Goal: Task Accomplishment & Management: Use online tool/utility

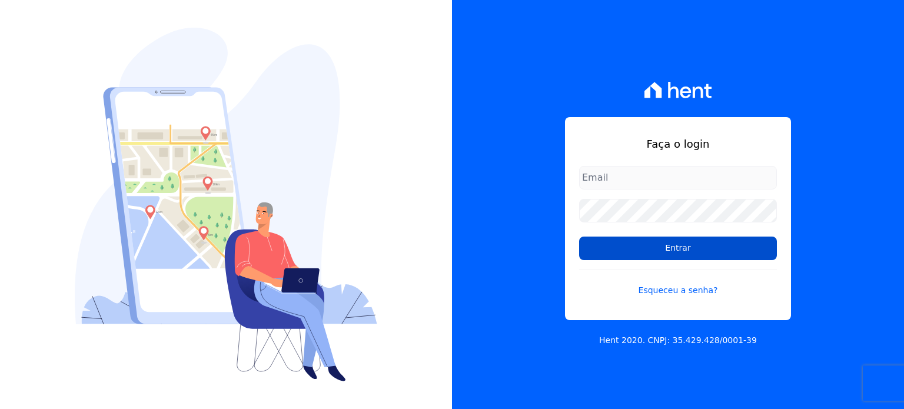
type input "[EMAIL_ADDRESS][DOMAIN_NAME]"
click at [666, 248] on input "Entrar" at bounding box center [678, 249] width 198 height 24
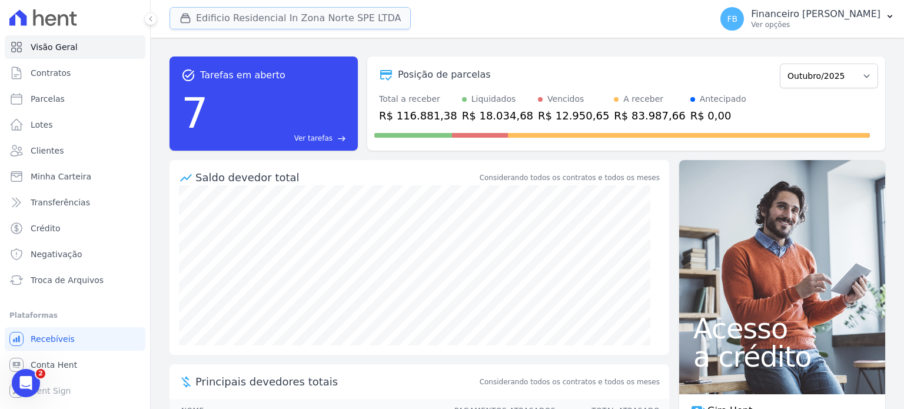
click at [304, 18] on button "Edificio Residencial In Zona Norte SPE LTDA" at bounding box center [290, 18] width 241 height 22
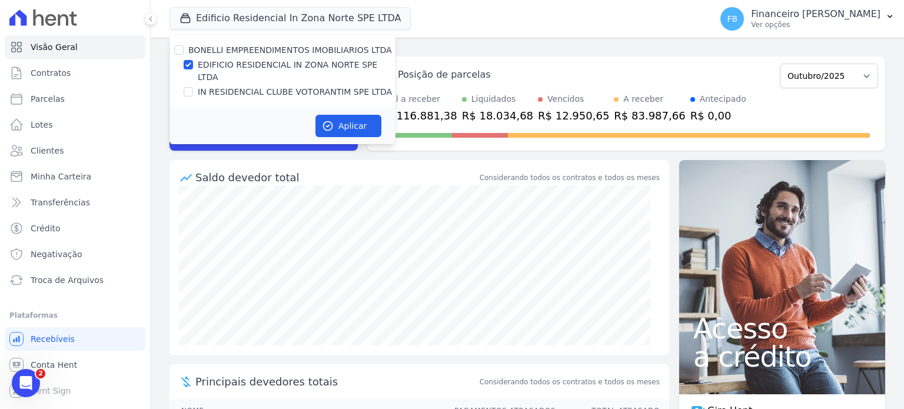
click at [234, 62] on label "EDIFICIO RESIDENCIAL IN ZONA NORTE SPE LTDA" at bounding box center [297, 71] width 198 height 25
click at [193, 62] on input "EDIFICIO RESIDENCIAL IN ZONA NORTE SPE LTDA" at bounding box center [188, 64] width 9 height 9
checkbox input "false"
click at [231, 86] on label "IN RESIDENCIAL CLUBE VOTORANTIM SPE LTDA" at bounding box center [295, 92] width 194 height 12
click at [193, 87] on input "IN RESIDENCIAL CLUBE VOTORANTIM SPE LTDA" at bounding box center [188, 91] width 9 height 9
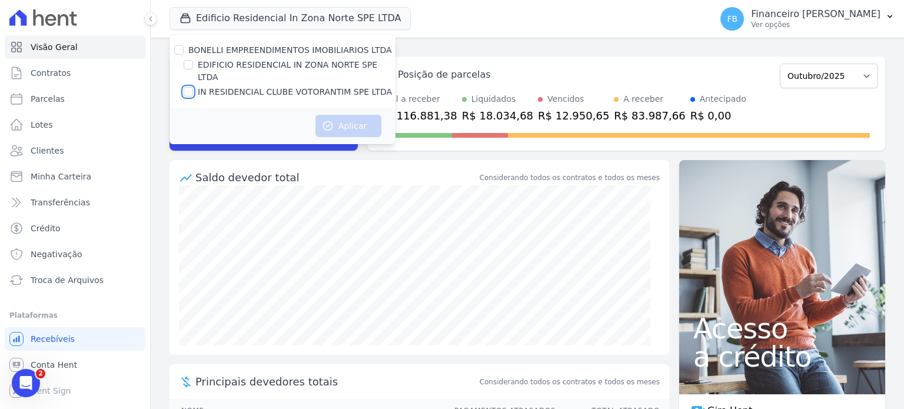
checkbox input "true"
click at [363, 115] on button "Aplicar" at bounding box center [349, 126] width 66 height 22
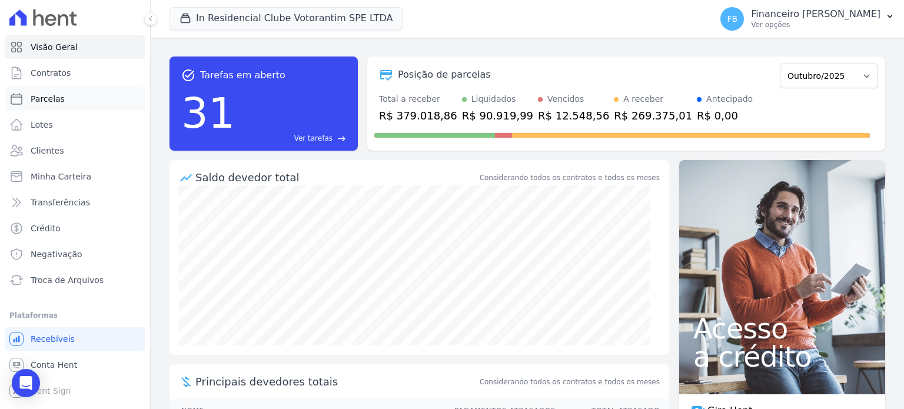
click at [73, 101] on link "Parcelas" at bounding box center [75, 99] width 141 height 24
select select
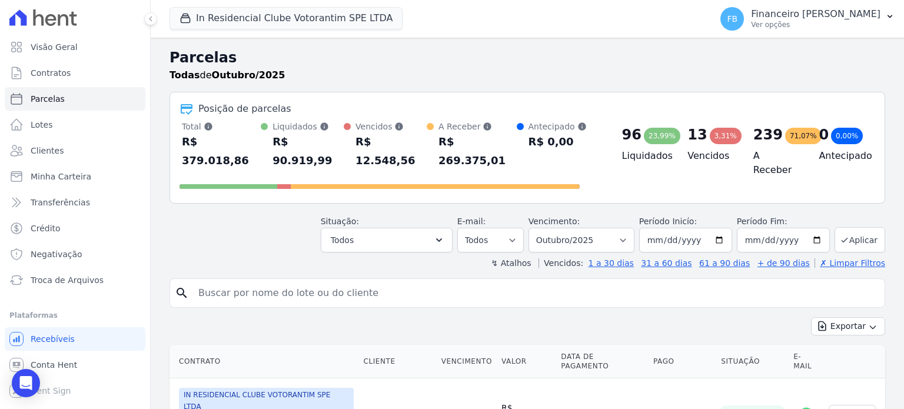
click at [341, 281] on input "search" at bounding box center [535, 293] width 689 height 24
type input "ighor"
select select
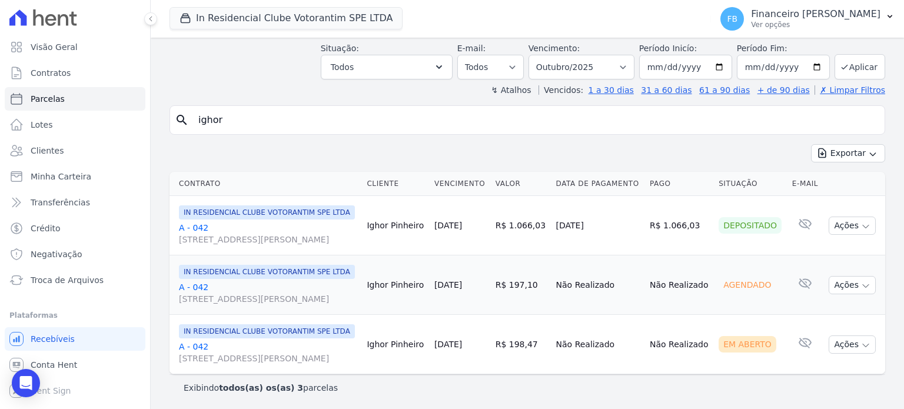
scroll to position [99, 0]
click at [861, 340] on icon "button" at bounding box center [865, 344] width 9 height 9
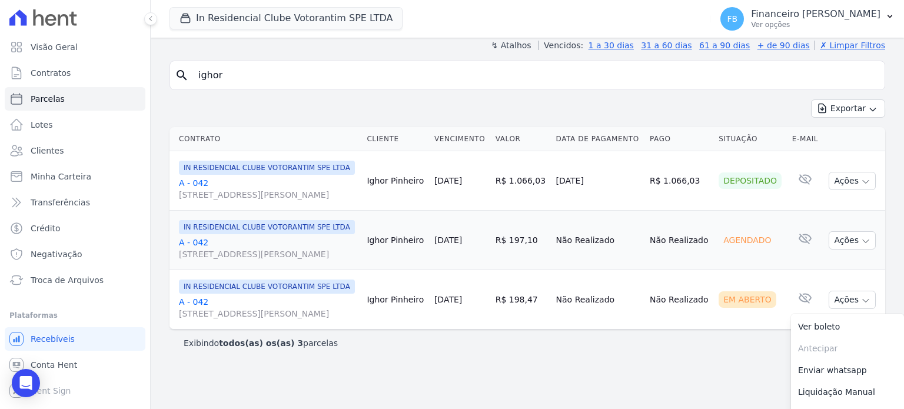
click at [204, 320] on link "A - 042 [STREET_ADDRESS][PERSON_NAME]" at bounding box center [268, 308] width 178 height 24
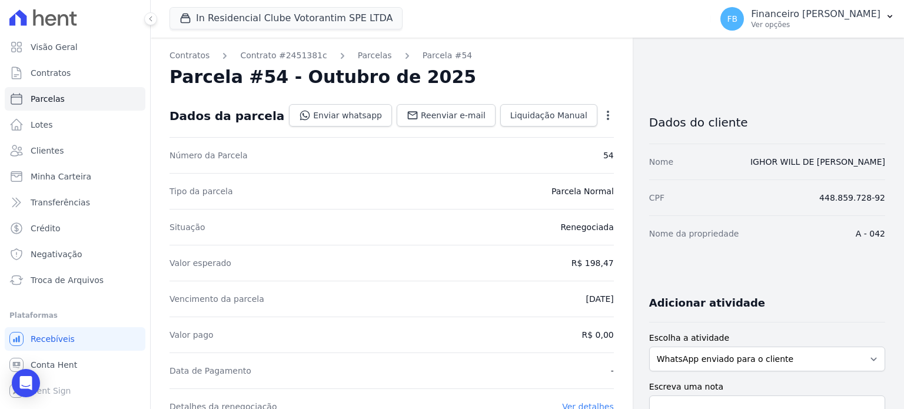
click at [602, 115] on icon "button" at bounding box center [608, 115] width 12 height 12
click at [566, 154] on link "Cancelar Cobrança" at bounding box center [558, 152] width 104 height 21
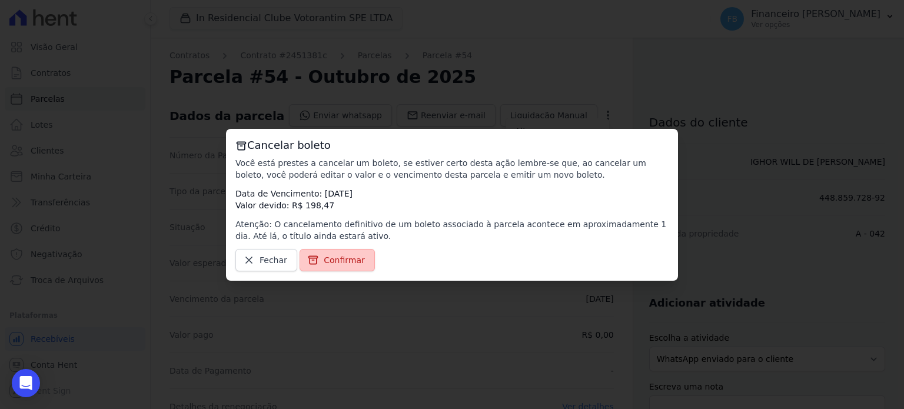
click at [344, 257] on span "Confirmar" at bounding box center [344, 260] width 41 height 12
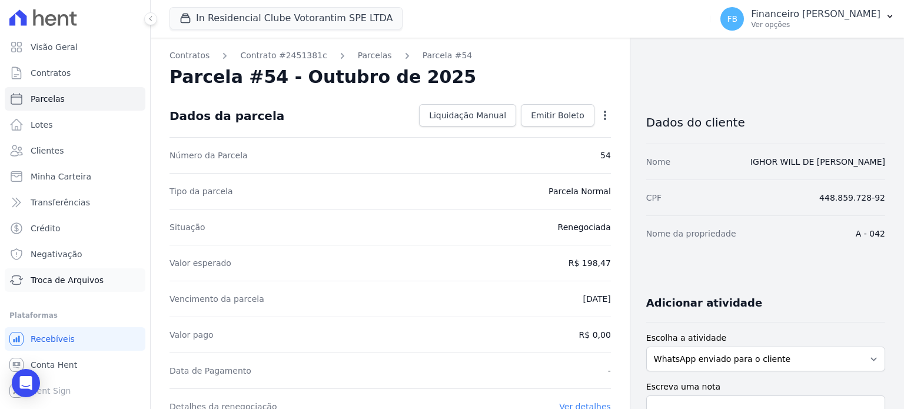
click at [82, 284] on span "Troca de Arquivos" at bounding box center [67, 280] width 73 height 12
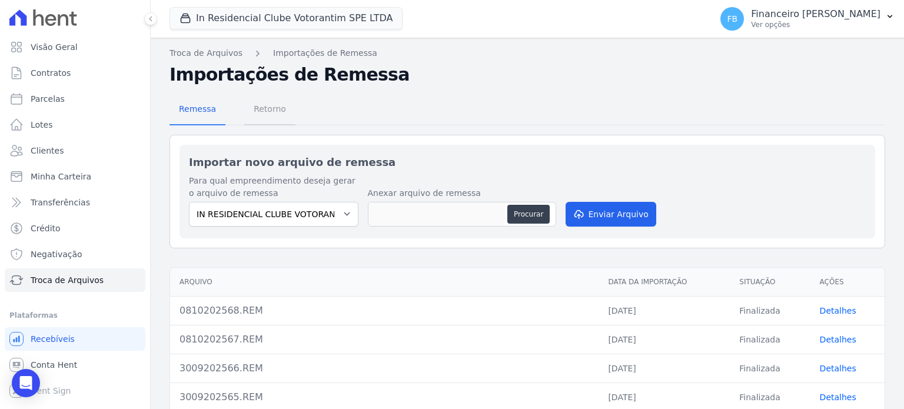
click at [270, 110] on span "Retorno" at bounding box center [270, 109] width 47 height 24
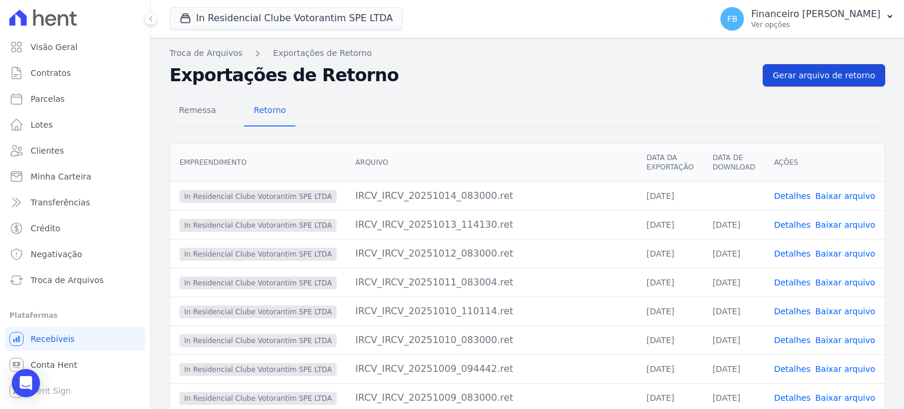
click at [863, 75] on span "Gerar arquivo de retorno" at bounding box center [824, 75] width 102 height 12
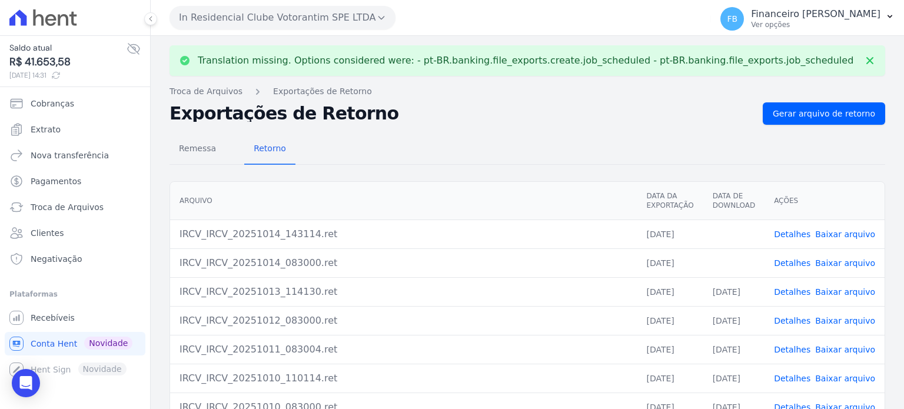
click at [848, 261] on link "Baixar arquivo" at bounding box center [845, 262] width 60 height 9
click at [845, 231] on link "Baixar arquivo" at bounding box center [845, 234] width 60 height 9
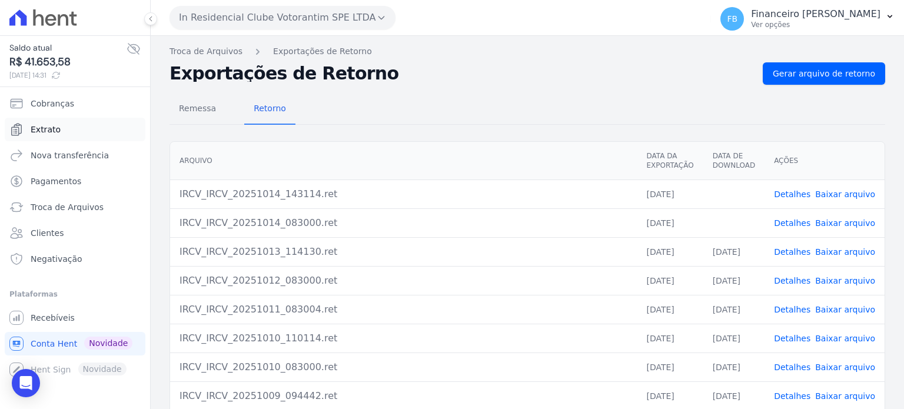
click at [78, 126] on link "Extrato" at bounding box center [75, 130] width 141 height 24
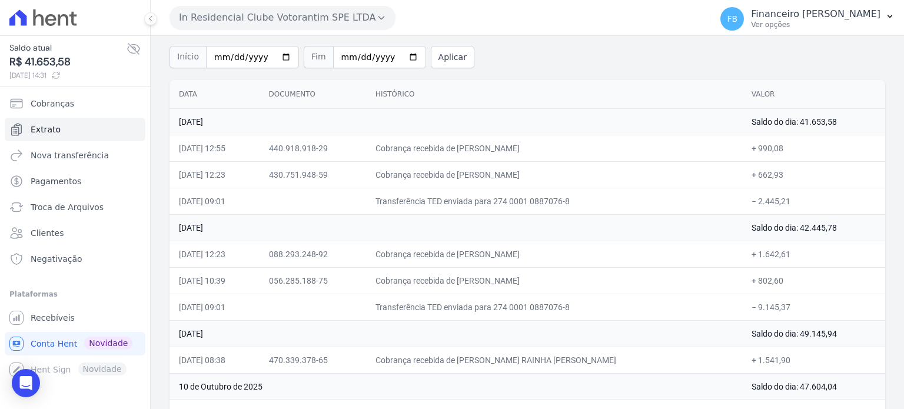
scroll to position [59, 0]
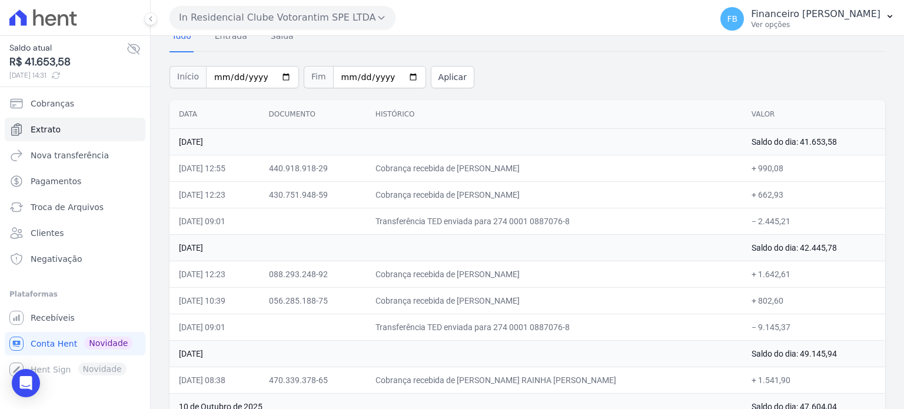
click at [233, 19] on button "In Residencial Clube Votorantim SPE LTDA" at bounding box center [283, 18] width 226 height 24
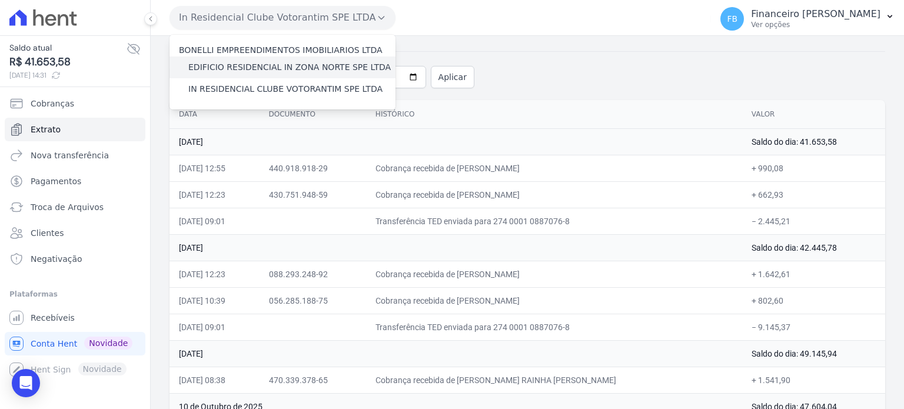
click at [255, 66] on label "EDIFICIO RESIDENCIAL IN ZONA NORTE SPE LTDA" at bounding box center [289, 67] width 202 height 12
click at [0, 0] on input "EDIFICIO RESIDENCIAL IN ZONA NORTE SPE LTDA" at bounding box center [0, 0] width 0 height 0
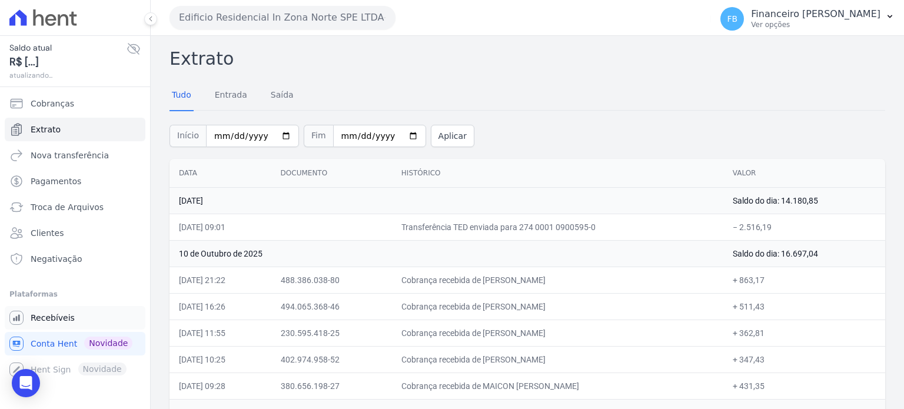
click at [66, 314] on span "Recebíveis" at bounding box center [53, 318] width 44 height 12
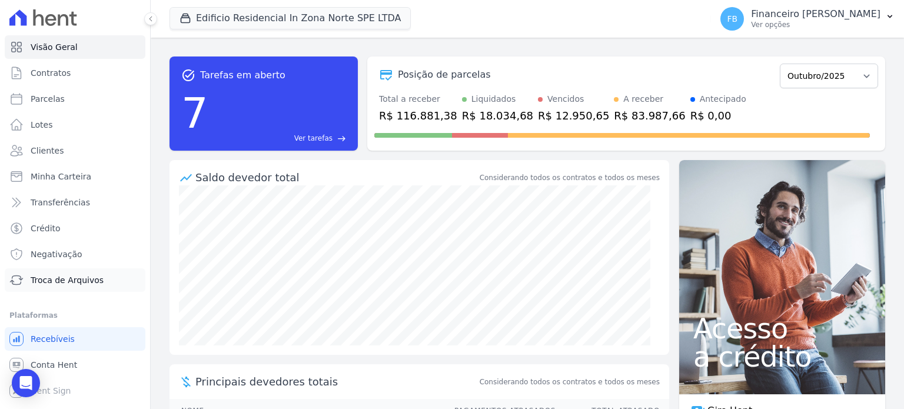
click at [69, 278] on span "Troca de Arquivos" at bounding box center [67, 280] width 73 height 12
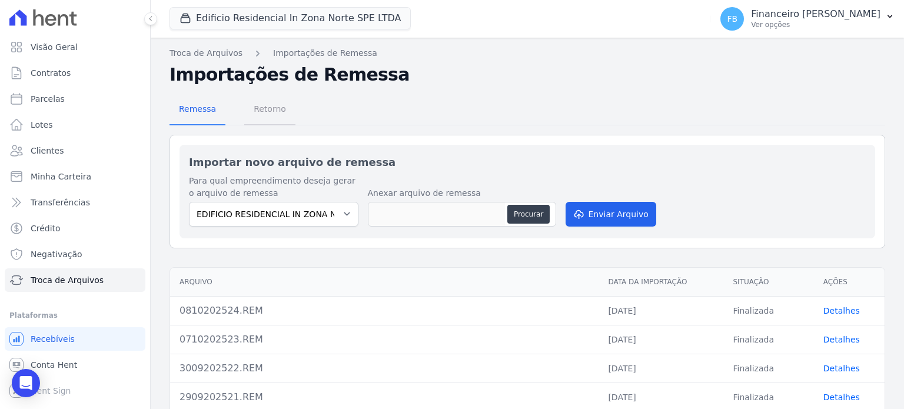
click at [264, 105] on span "Retorno" at bounding box center [270, 109] width 47 height 24
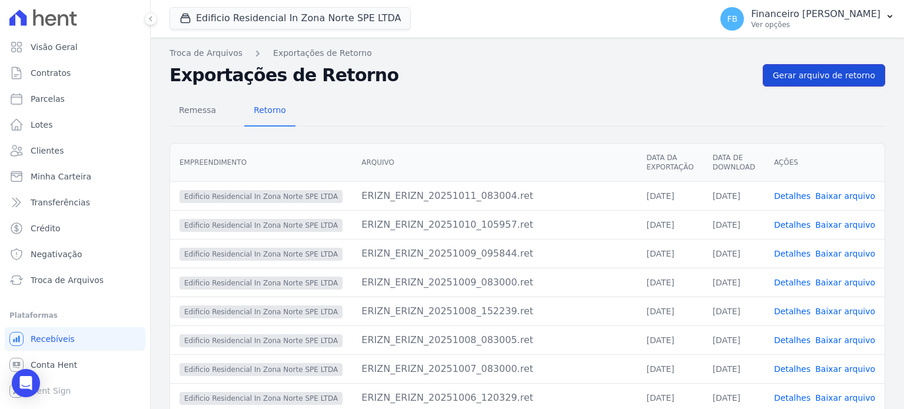
click at [836, 77] on span "Gerar arquivo de retorno" at bounding box center [824, 75] width 102 height 12
